Goal: Transaction & Acquisition: Purchase product/service

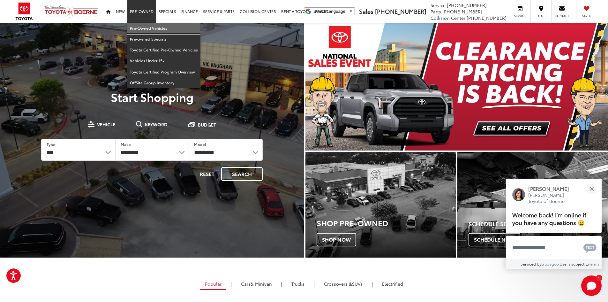
click at [150, 28] on link "Pre-Owned Vehicles" at bounding box center [163, 28] width 73 height 11
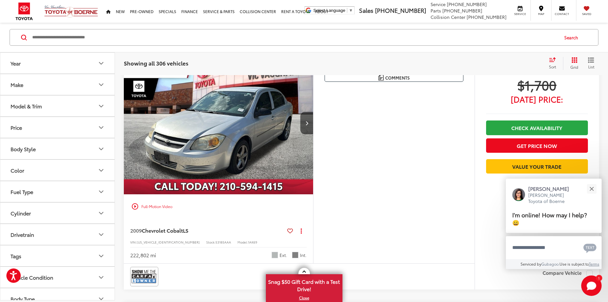
click at [55, 103] on button "Model & Trim" at bounding box center [57, 105] width 115 height 21
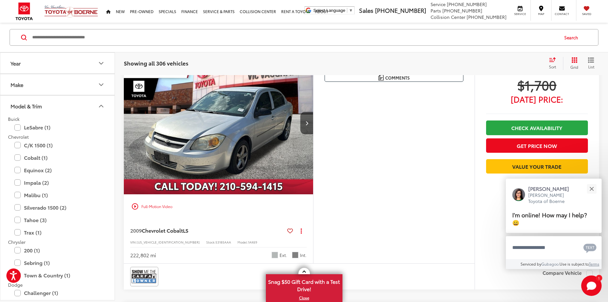
click at [55, 103] on button "Model & Trim" at bounding box center [57, 105] width 115 height 21
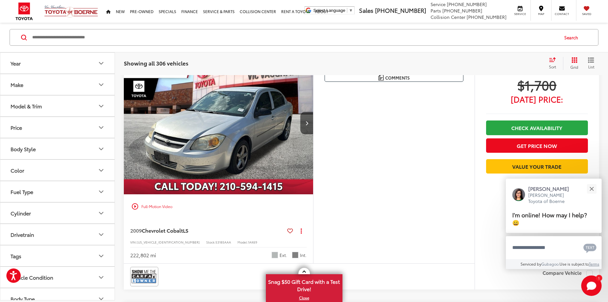
click at [55, 88] on button "Make" at bounding box center [57, 84] width 115 height 21
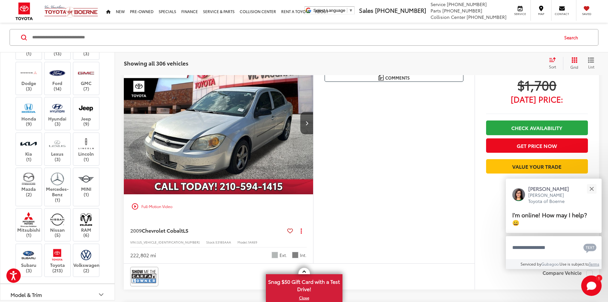
scroll to position [96, 0]
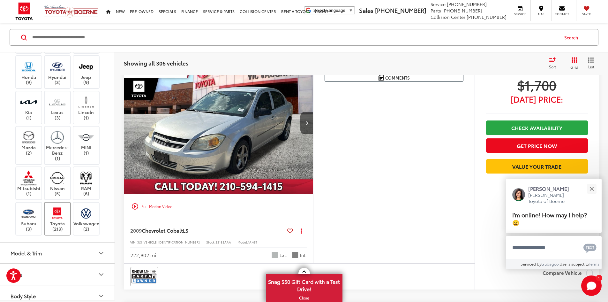
click at [55, 231] on label "Toyota (213)" at bounding box center [58, 218] width 26 height 26
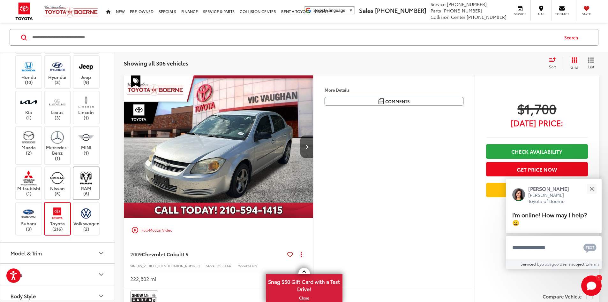
scroll to position [40, 0]
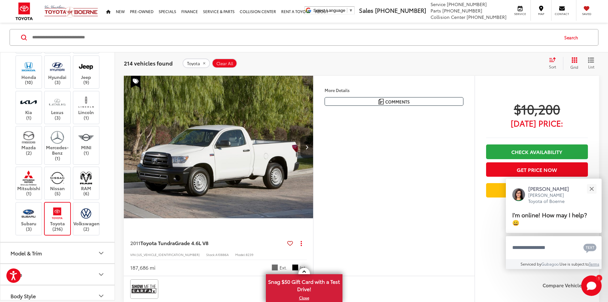
click at [84, 263] on button "Model & Trim" at bounding box center [57, 252] width 115 height 21
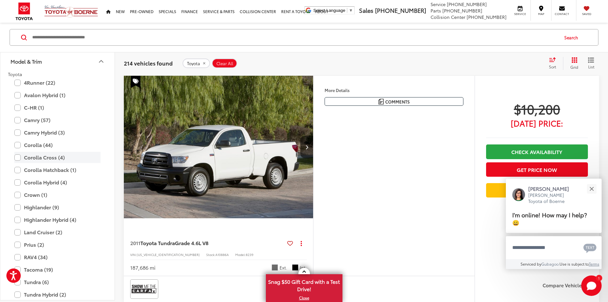
scroll to position [319, 0]
